Goal: Find specific page/section: Find specific page/section

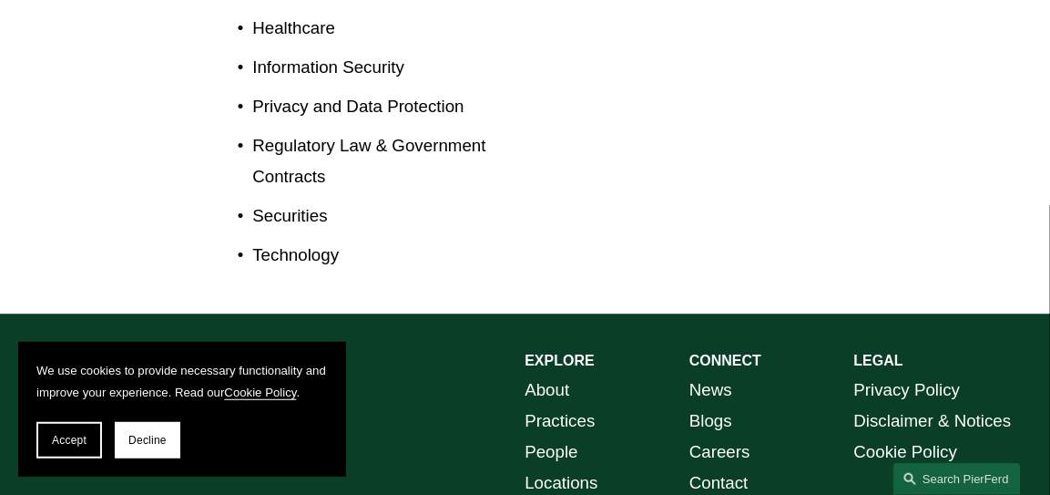
scroll to position [1344, 0]
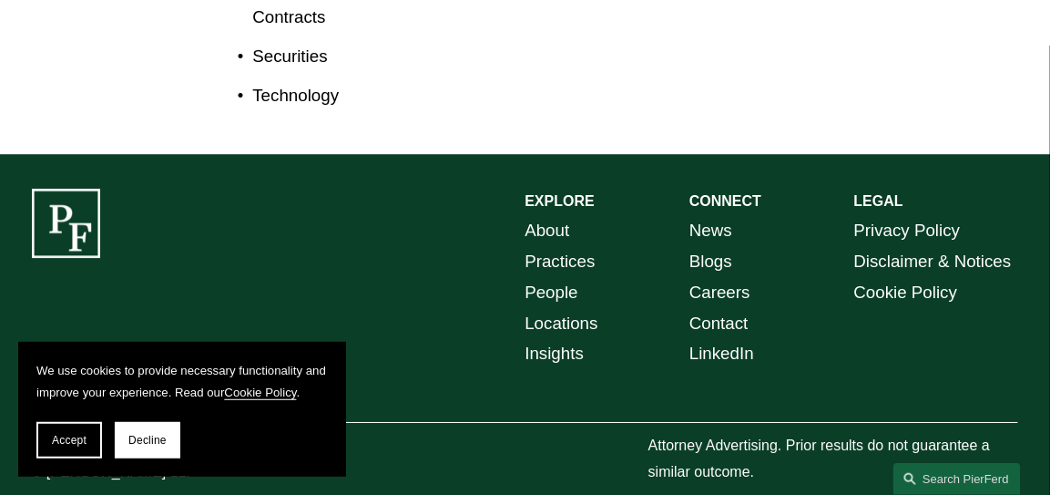
click at [551, 308] on link "Locations" at bounding box center [562, 323] width 73 height 31
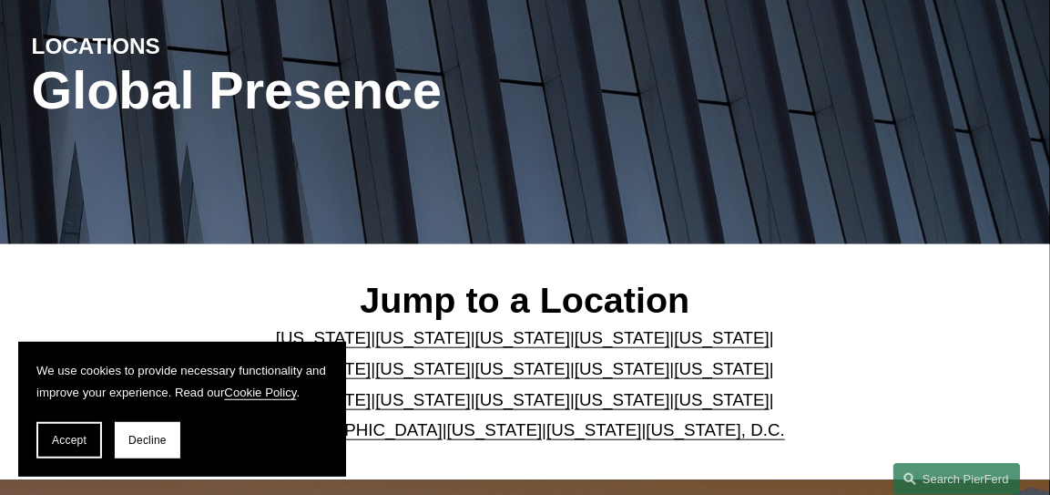
scroll to position [363, 0]
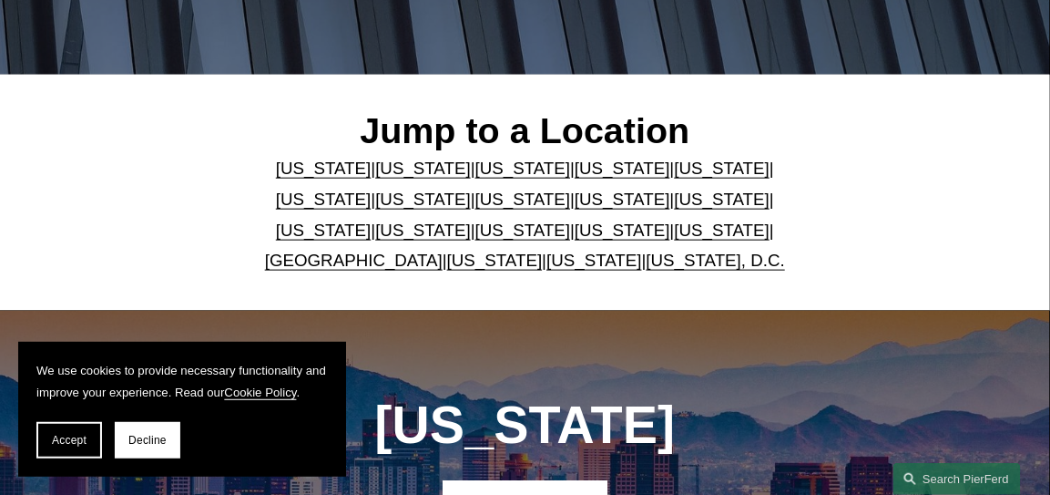
click at [675, 238] on link "[US_STATE]" at bounding box center [723, 229] width 96 height 19
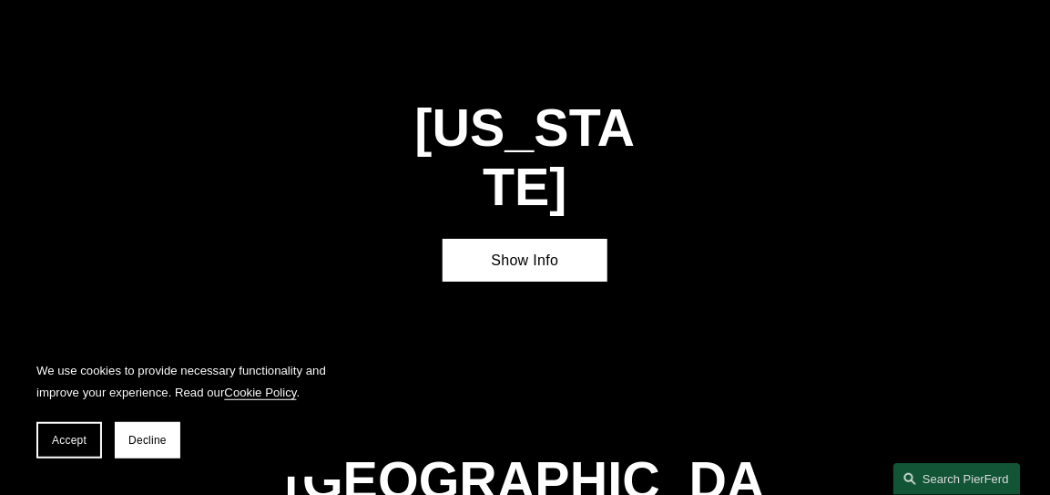
scroll to position [4892, 0]
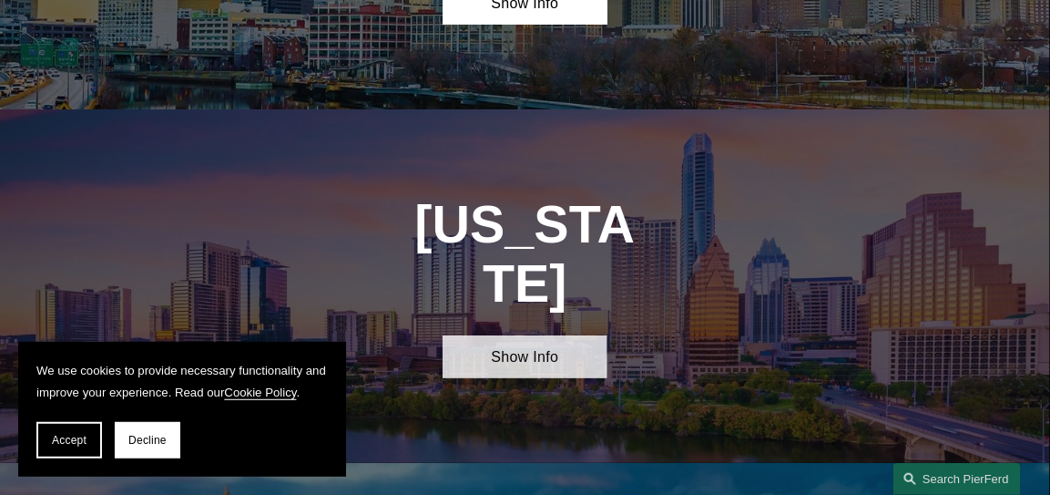
click at [519, 335] on link "Show Info" at bounding box center [525, 356] width 165 height 43
